Goal: Information Seeking & Learning: Learn about a topic

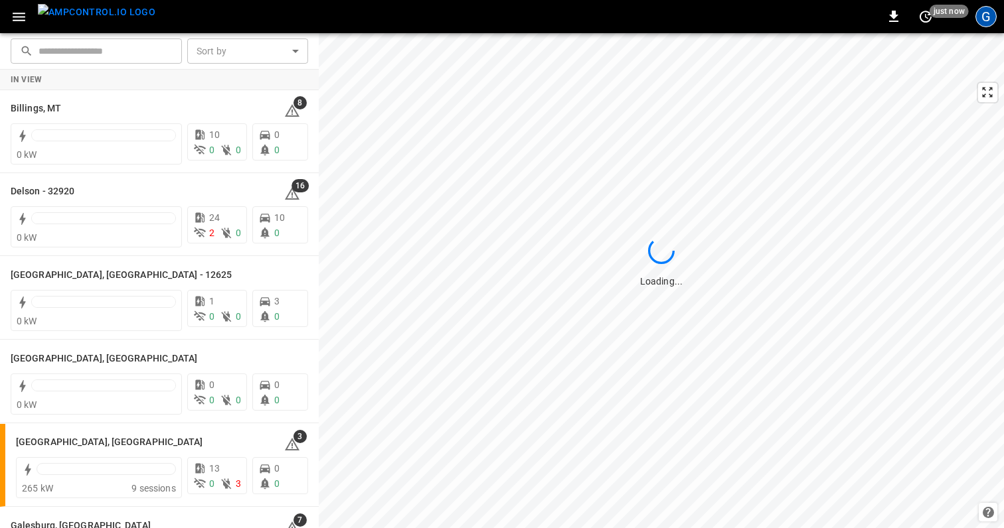
click at [986, 18] on div "G" at bounding box center [985, 16] width 21 height 21
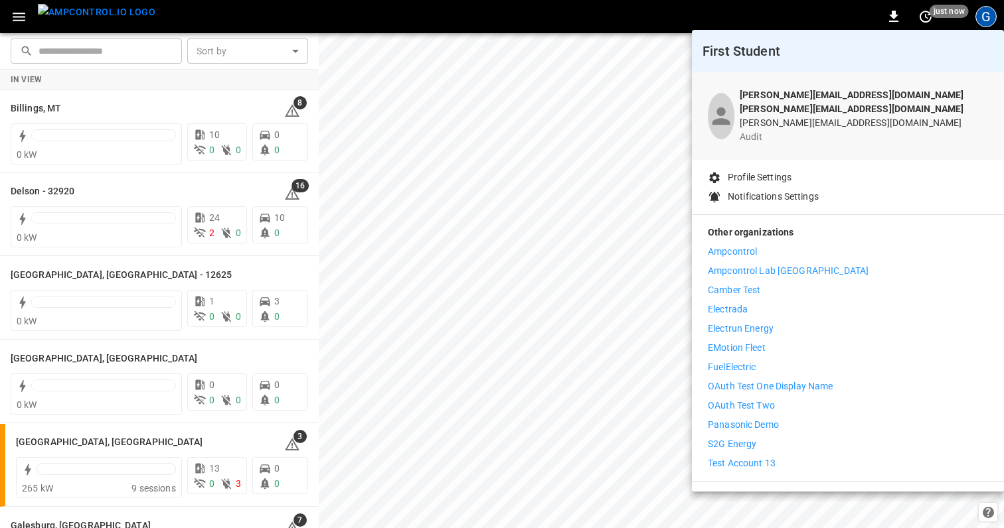
scroll to position [16, 0]
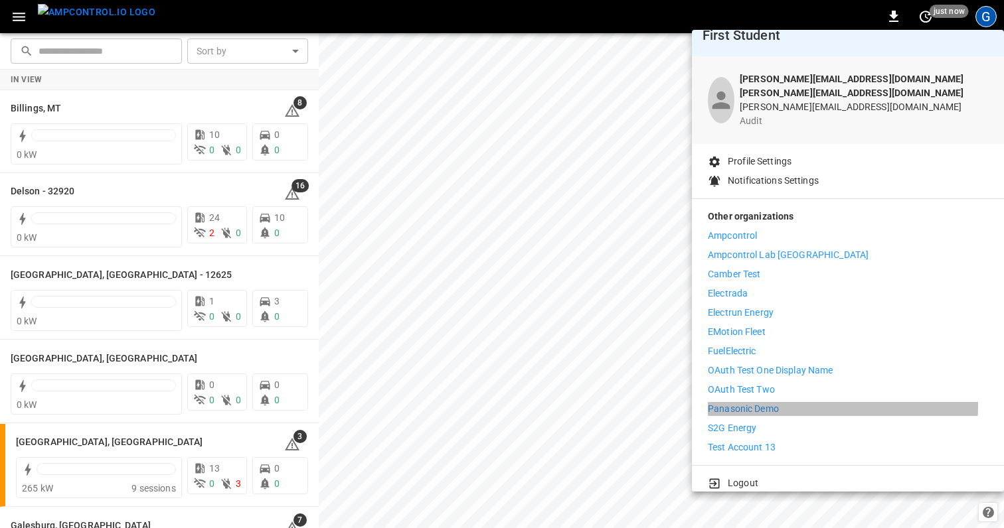
click at [748, 402] on p "Panasonic Demo" at bounding box center [743, 409] width 71 height 14
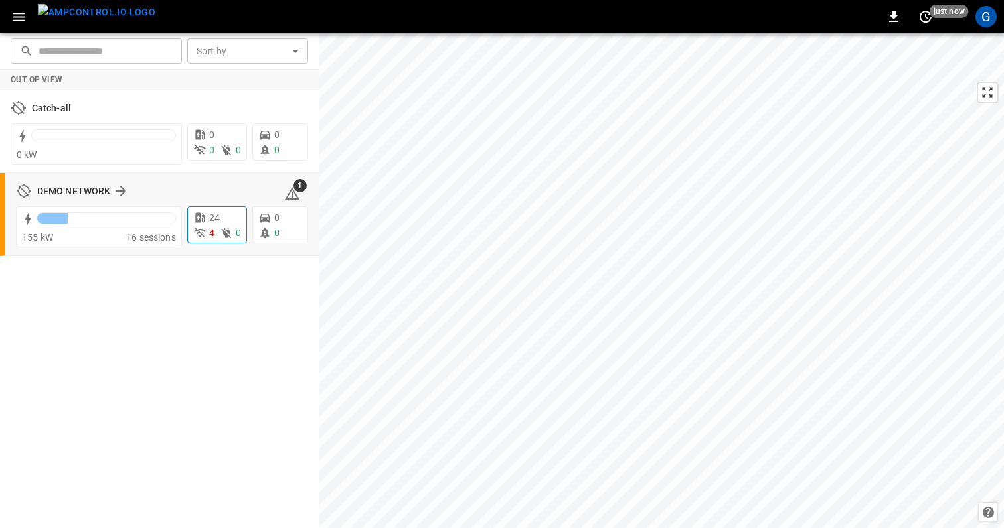
click at [220, 234] on icon at bounding box center [226, 232] width 13 height 13
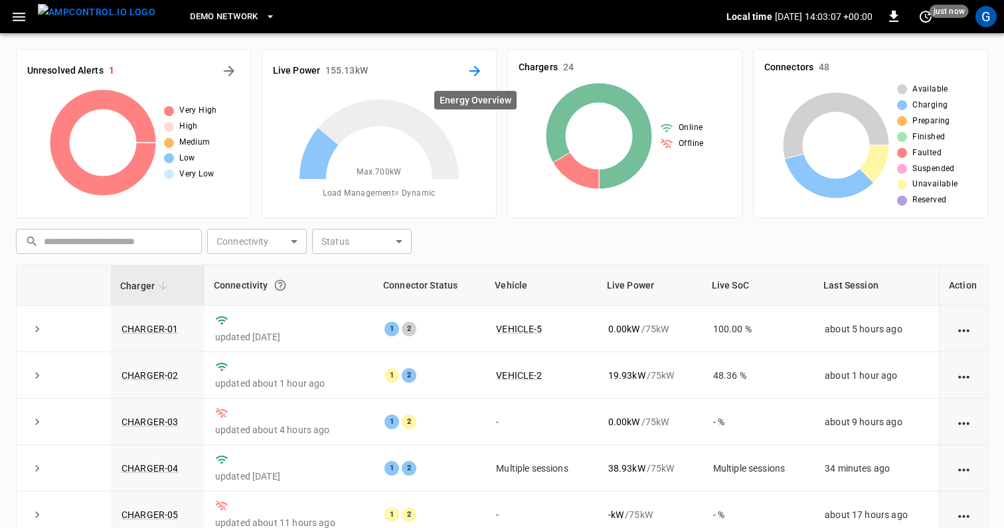
click at [483, 72] on button "Energy Overview" at bounding box center [474, 70] width 21 height 21
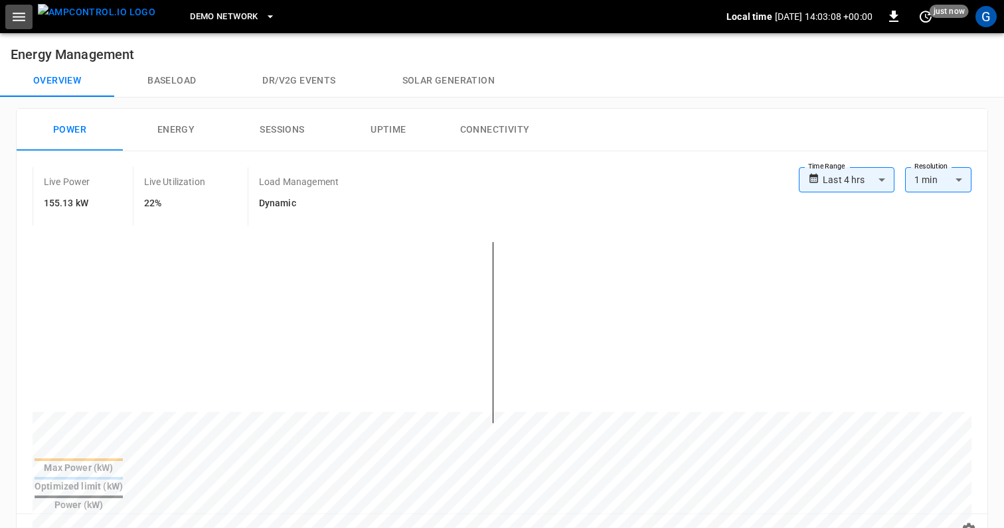
click at [23, 17] on icon "button" at bounding box center [19, 17] width 13 height 9
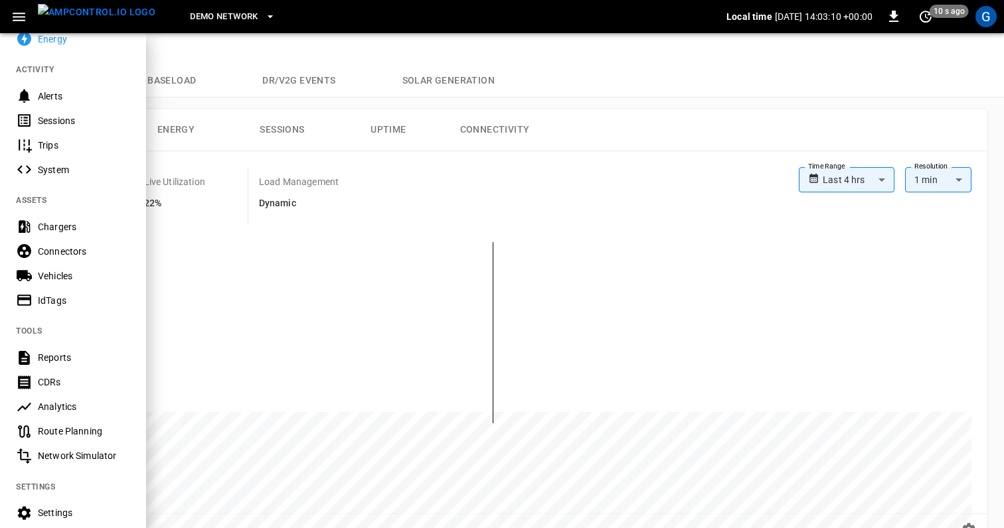
scroll to position [146, 0]
click at [89, 401] on div "Analytics" at bounding box center [84, 404] width 92 height 13
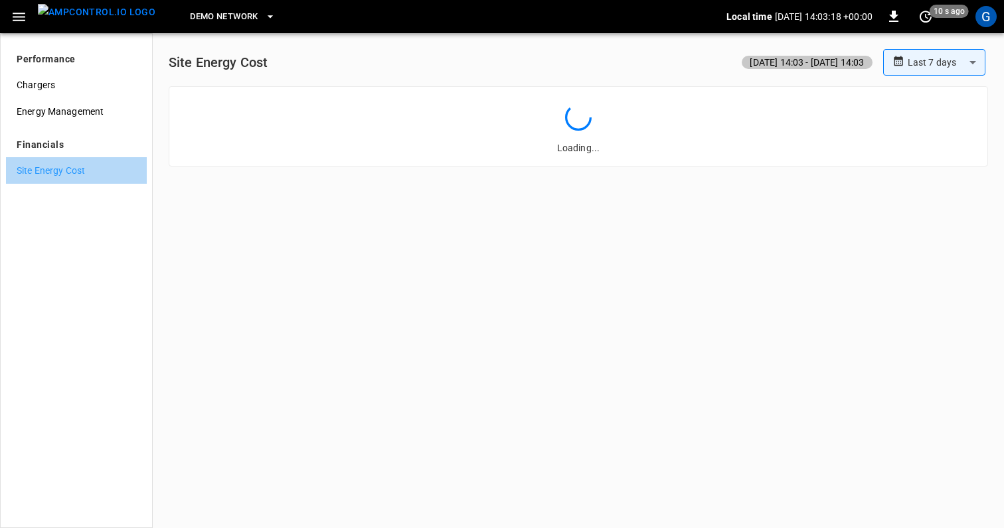
click at [76, 171] on span "Site Energy Cost" at bounding box center [77, 171] width 120 height 14
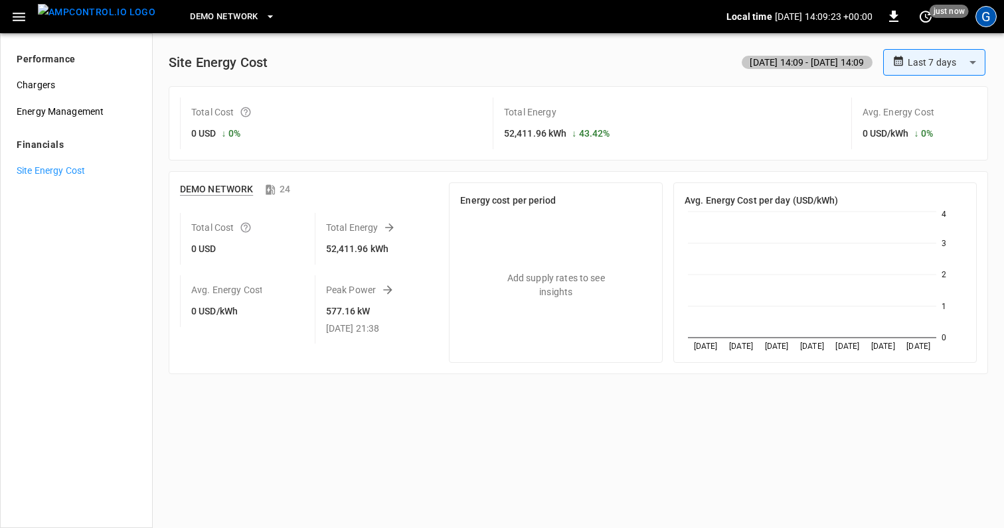
click at [989, 19] on div "G" at bounding box center [985, 16] width 21 height 21
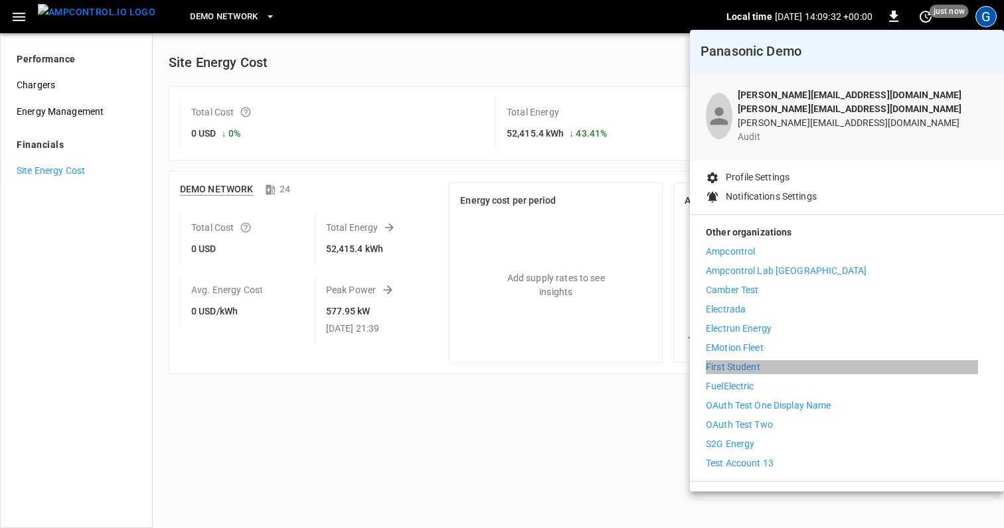
click at [736, 361] on p "First Student" at bounding box center [733, 368] width 54 height 14
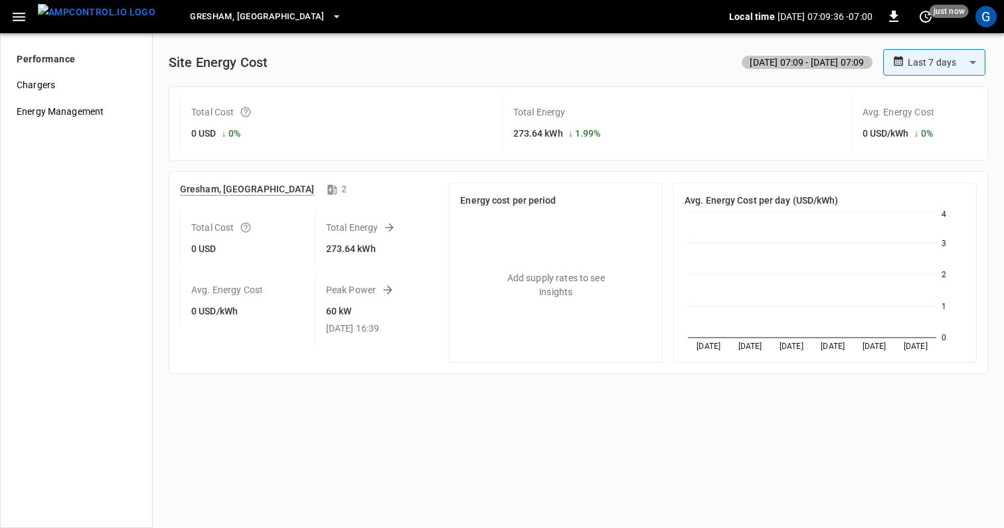
click at [218, 16] on span "Gresham, OR" at bounding box center [257, 16] width 135 height 15
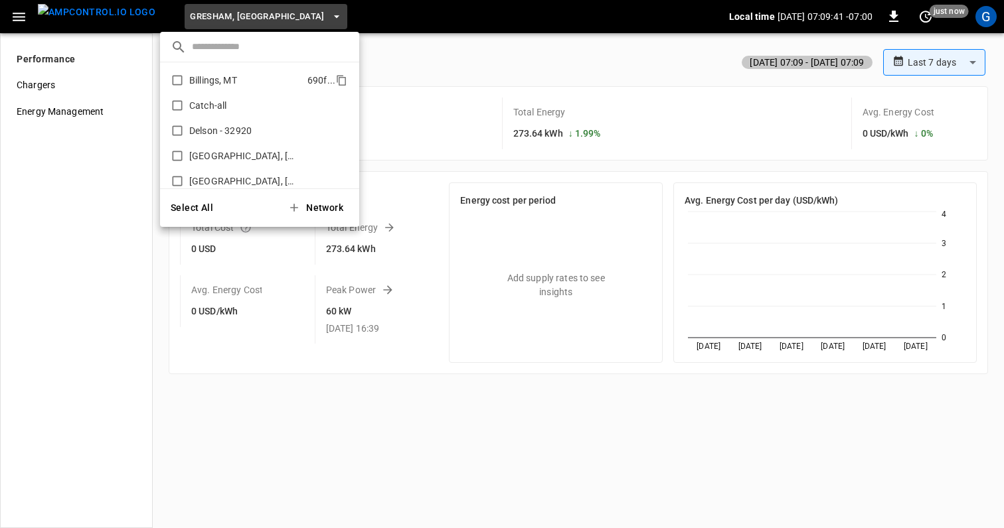
click at [228, 82] on p "Billings, MT" at bounding box center [245, 80] width 113 height 13
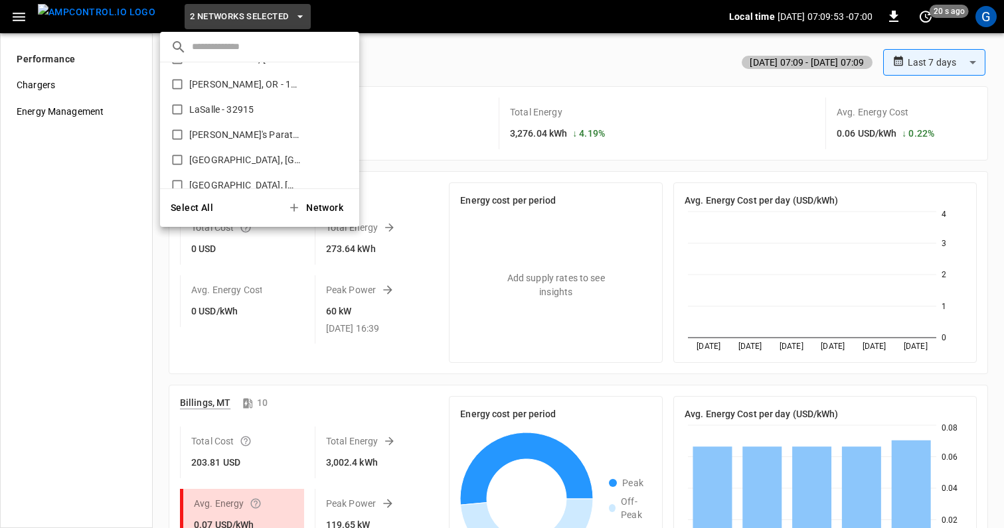
scroll to position [225, 0]
click at [234, 113] on p "LaSalle - 32915" at bounding box center [245, 107] width 112 height 13
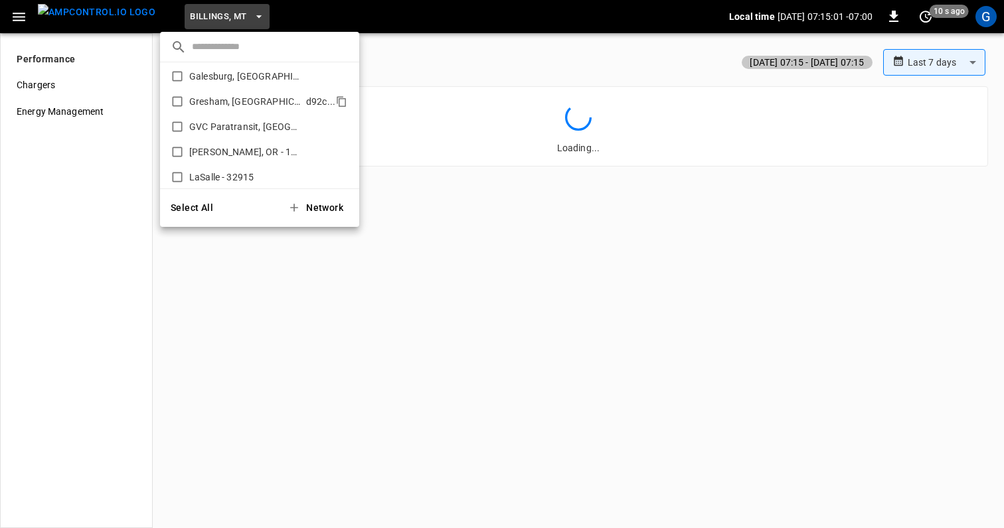
scroll to position [0, 0]
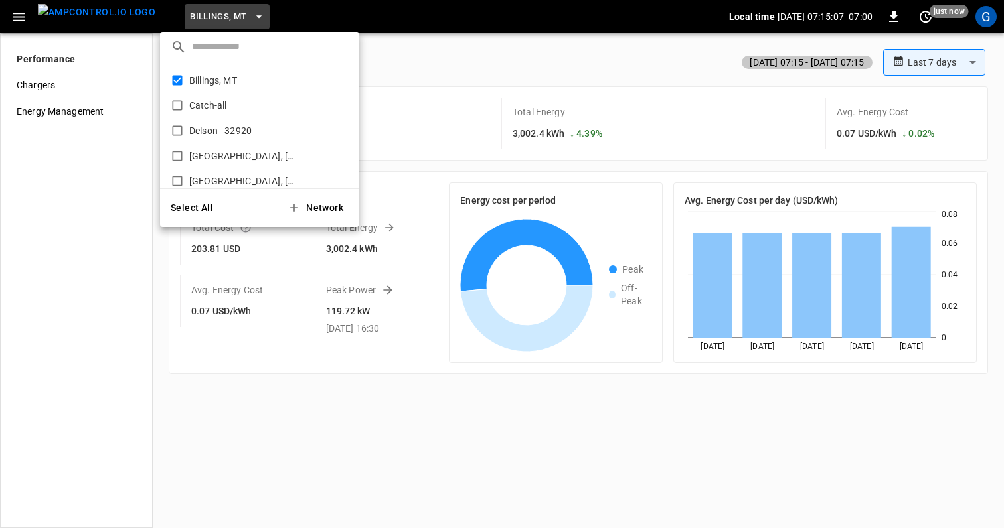
click at [410, 86] on div at bounding box center [502, 264] width 1004 height 528
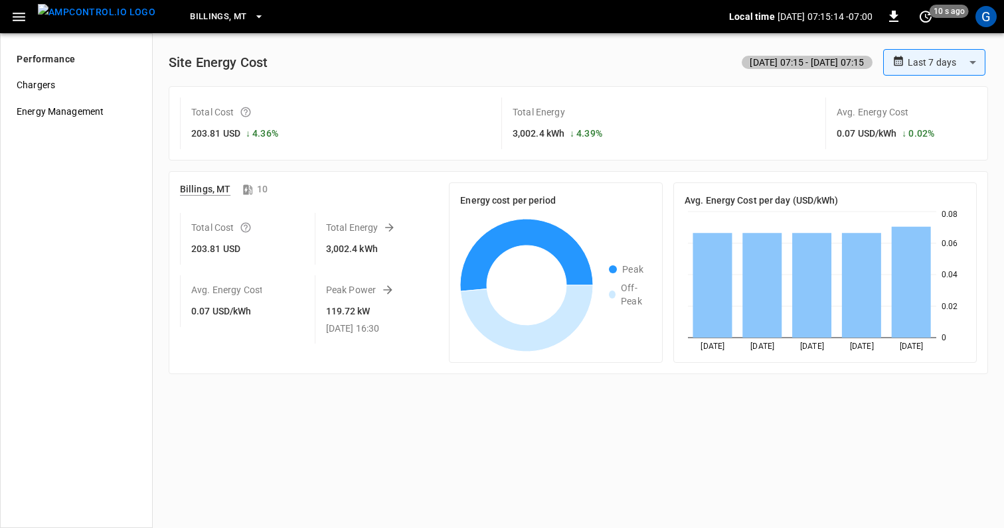
click at [953, 60] on body "**********" at bounding box center [502, 264] width 1004 height 528
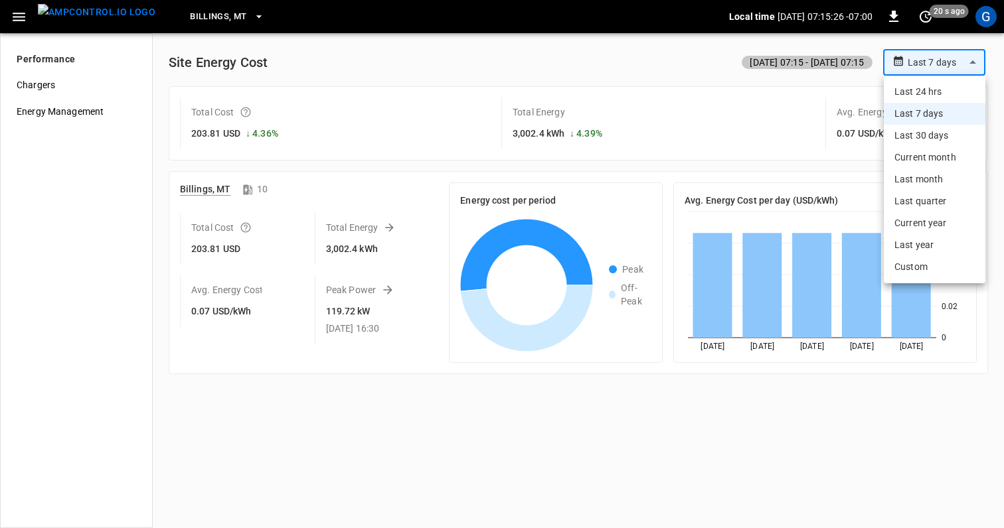
click at [234, 17] on div at bounding box center [502, 264] width 1004 height 528
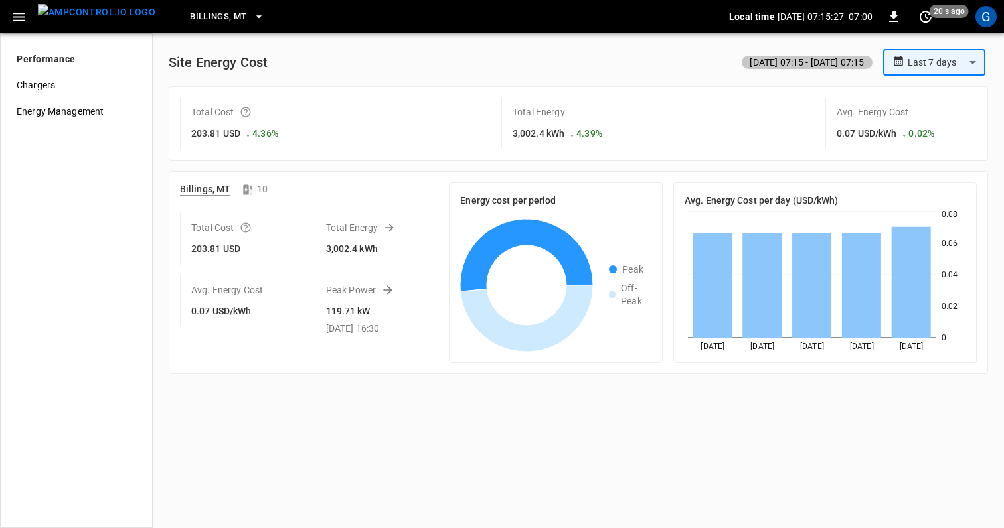
click at [252, 17] on icon "button" at bounding box center [258, 16] width 13 height 13
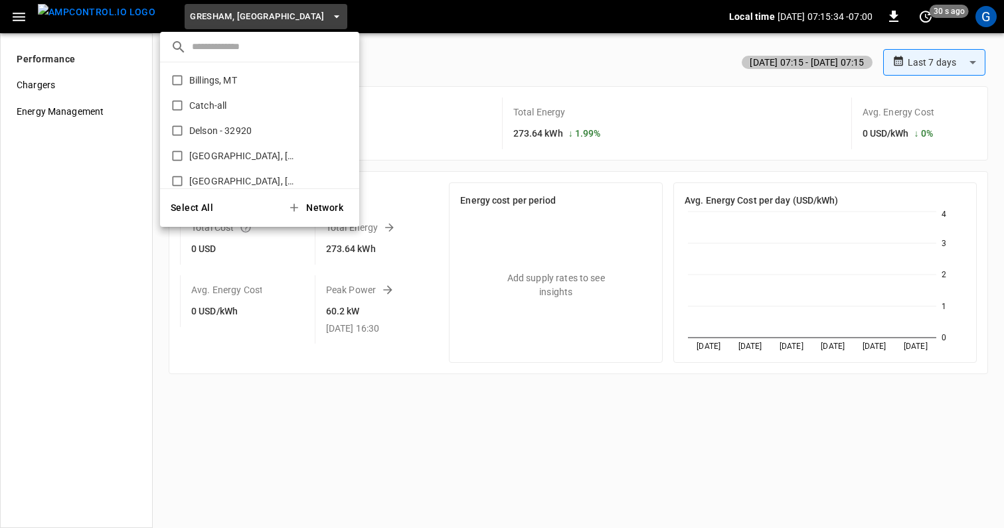
click at [436, 96] on div at bounding box center [502, 264] width 1004 height 528
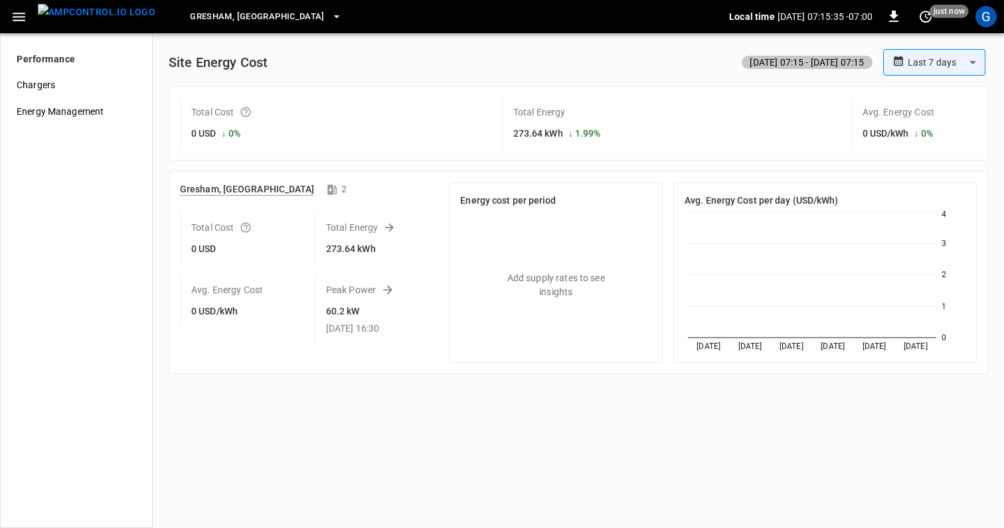
click at [330, 16] on icon "button" at bounding box center [336, 16] width 13 height 13
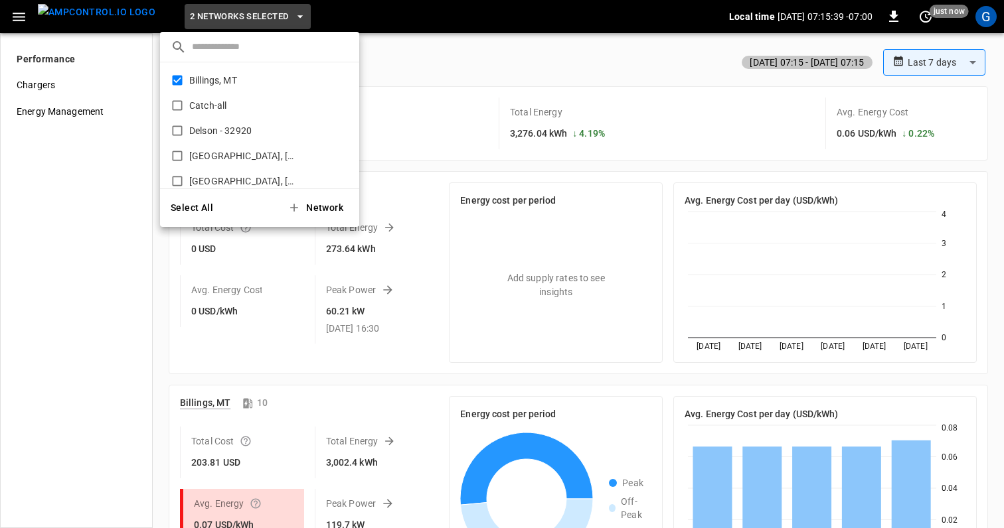
click at [453, 126] on div at bounding box center [502, 264] width 1004 height 528
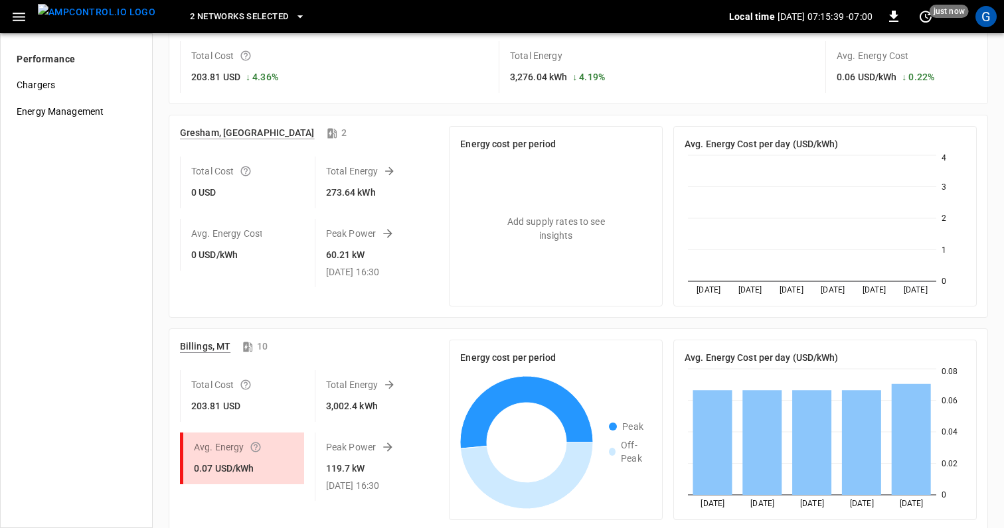
scroll to position [65, 0]
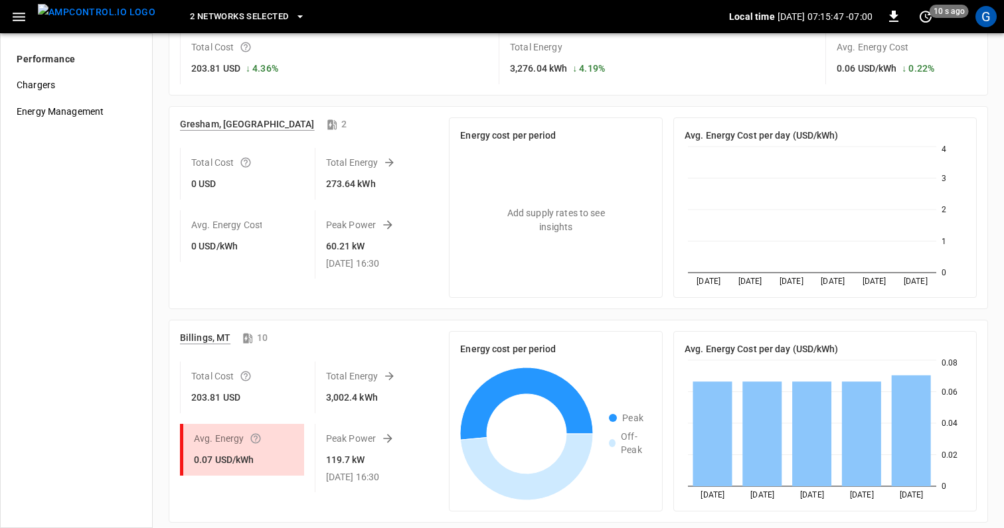
click at [293, 15] on icon "button" at bounding box center [299, 16] width 13 height 13
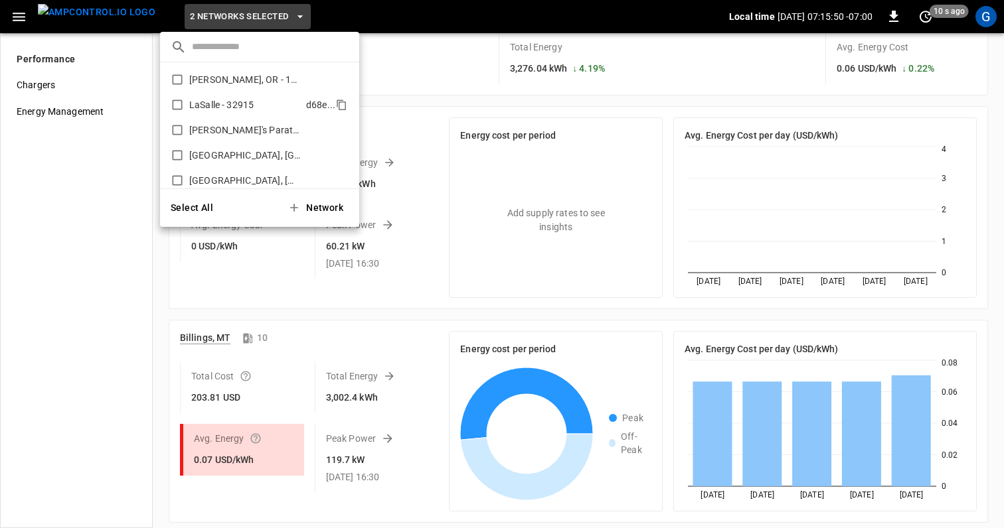
scroll to position [0, 0]
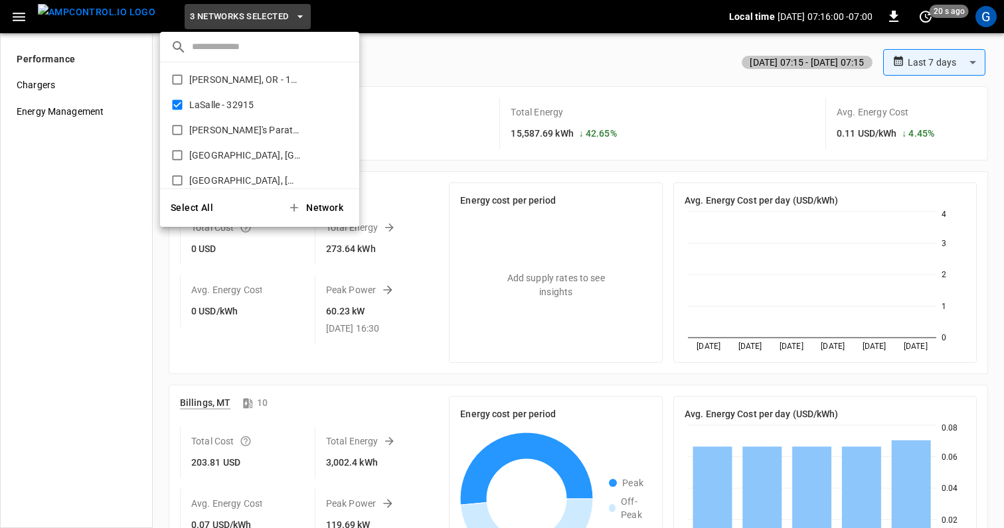
click at [917, 67] on div at bounding box center [502, 264] width 1004 height 528
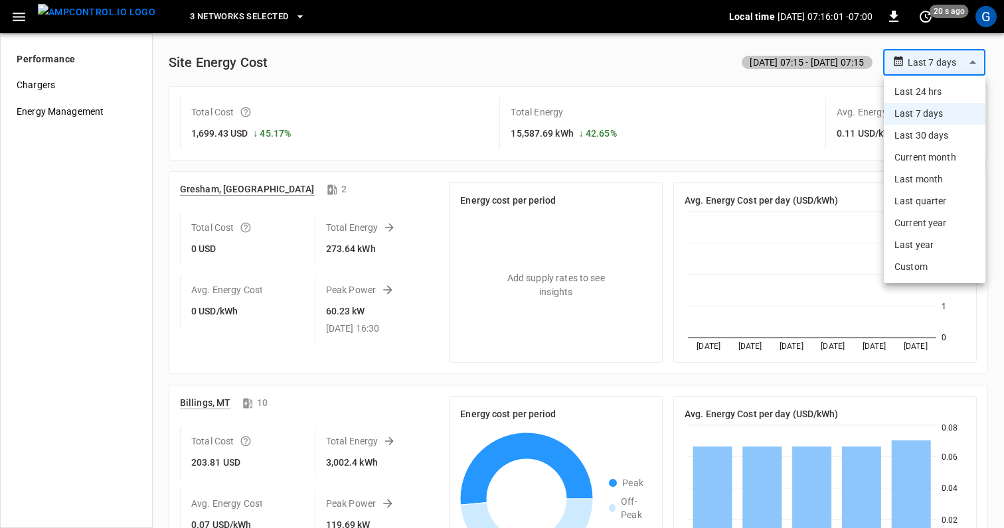
click at [917, 67] on body "**********" at bounding box center [502, 264] width 1004 height 528
click at [923, 139] on li "Last 30 days" at bounding box center [935, 136] width 102 height 22
type input "**********"
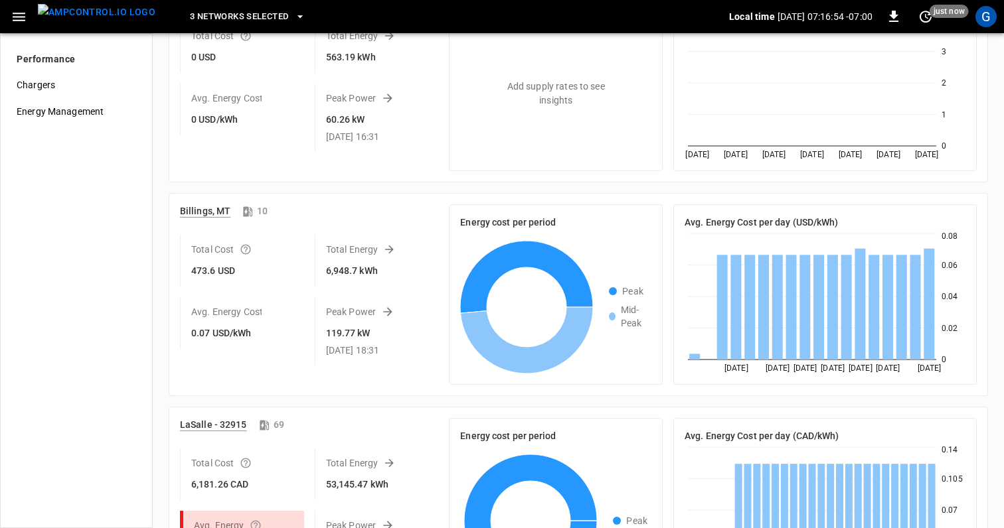
scroll to position [279, 0]
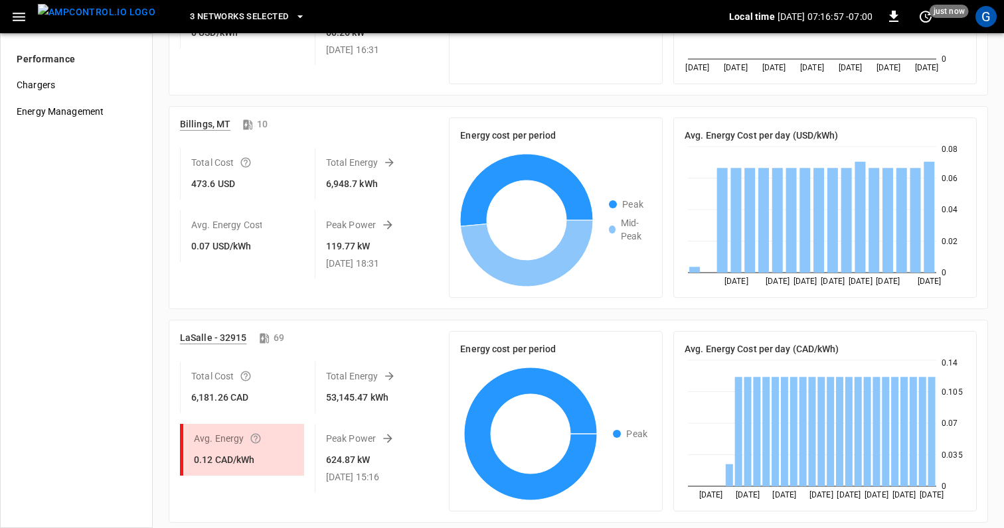
click at [268, 21] on button "3 Networks Selected" at bounding box center [248, 17] width 126 height 26
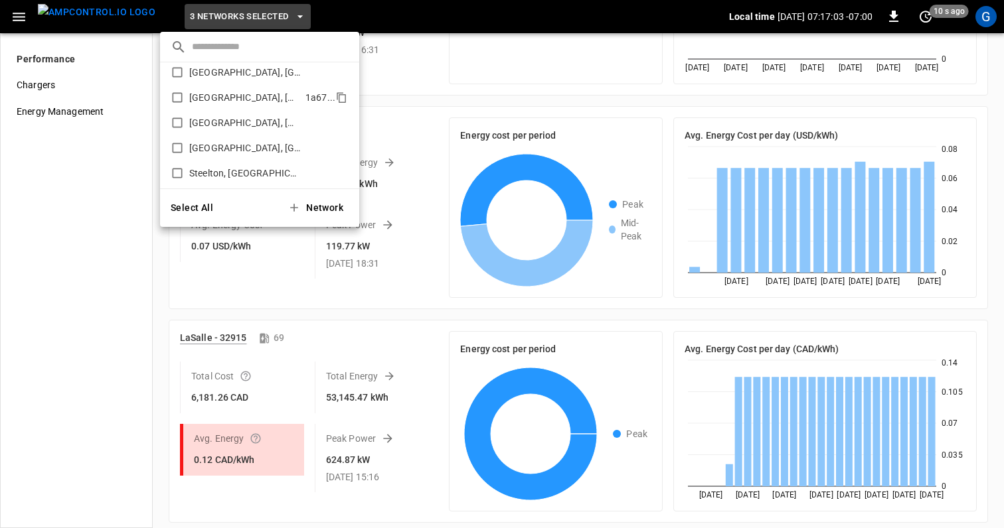
scroll to position [457, 0]
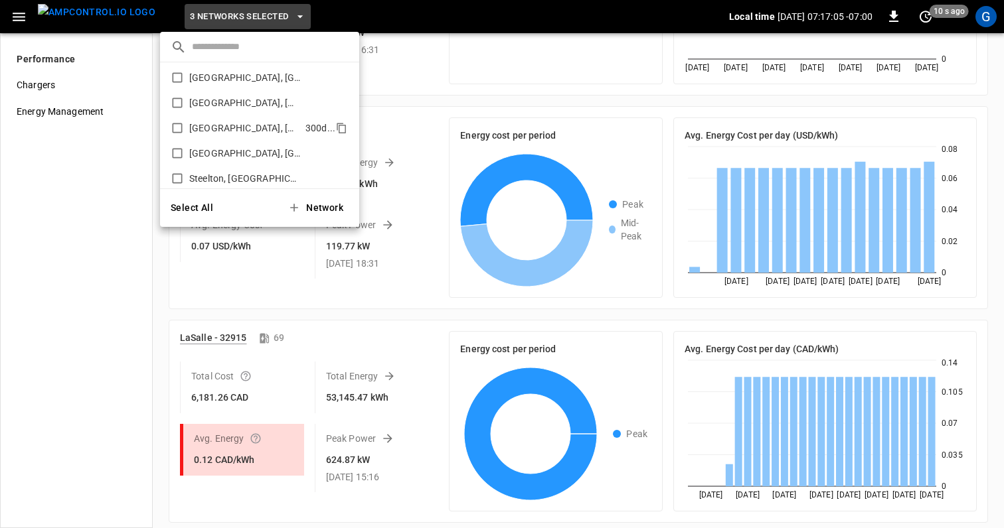
click at [218, 133] on p "Riverside, CA" at bounding box center [244, 127] width 111 height 13
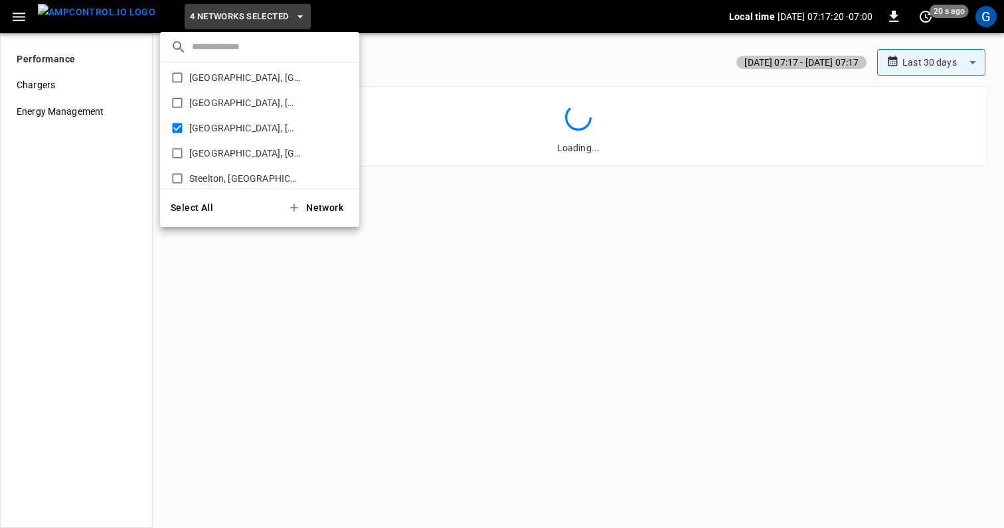
click at [936, 60] on div at bounding box center [502, 264] width 1004 height 528
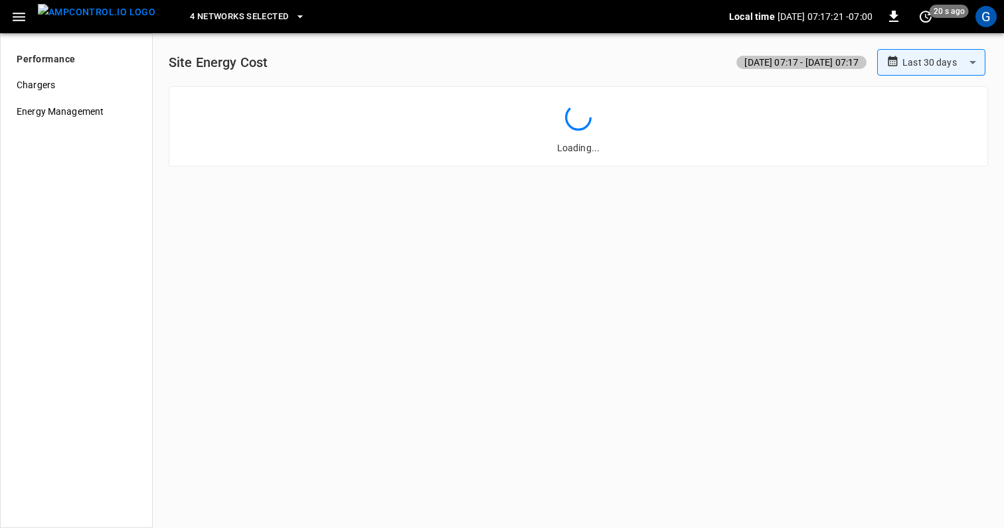
click at [936, 60] on body "**********" at bounding box center [502, 264] width 1004 height 528
